Goal: Complete application form

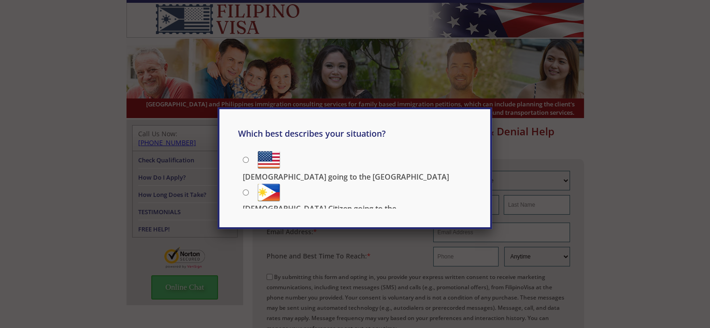
click at [682, 141] on div "Which best describes your situation? [DEMOGRAPHIC_DATA] going to the [GEOGRAPHI…" at bounding box center [355, 164] width 710 height 328
click at [669, 128] on div "Which best describes your situation? [DEMOGRAPHIC_DATA] going to the [GEOGRAPHI…" at bounding box center [355, 164] width 710 height 328
click at [669, 126] on div "Which best describes your situation? [DEMOGRAPHIC_DATA] going to the [GEOGRAPHI…" at bounding box center [355, 164] width 710 height 328
click at [666, 156] on div "Which best describes your situation? [DEMOGRAPHIC_DATA] going to the [GEOGRAPHI…" at bounding box center [355, 164] width 710 height 328
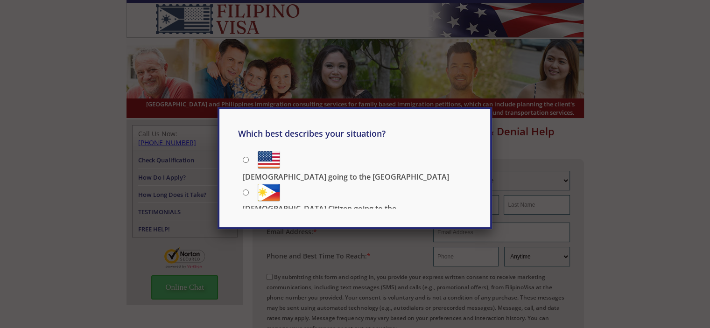
drag, startPoint x: 663, startPoint y: 158, endPoint x: 554, endPoint y: 154, distance: 108.8
click at [660, 157] on div "Which best describes your situation? [DEMOGRAPHIC_DATA] going to the [GEOGRAPHI…" at bounding box center [355, 164] width 710 height 328
click at [295, 172] on p "[DEMOGRAPHIC_DATA] going to the [GEOGRAPHIC_DATA]" at bounding box center [346, 177] width 206 height 10
click at [249, 161] on input "[DEMOGRAPHIC_DATA] going to the [GEOGRAPHIC_DATA]" at bounding box center [246, 160] width 6 height 6
radio input "true"
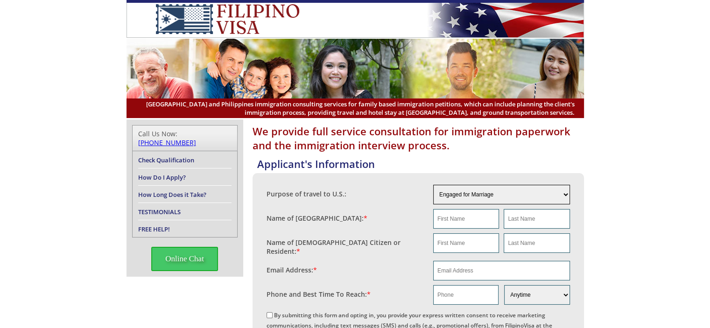
click at [467, 190] on select "Engaged for Marriage Already Married to U.S. Citizen / Resident For Short Term …" at bounding box center [501, 195] width 137 height 20
select select "5"
click at [433, 185] on select "Engaged for Marriage Already Married to U.S. Citizen / Resident For Short Term …" at bounding box center [501, 195] width 137 height 20
